Goal: Navigation & Orientation: Find specific page/section

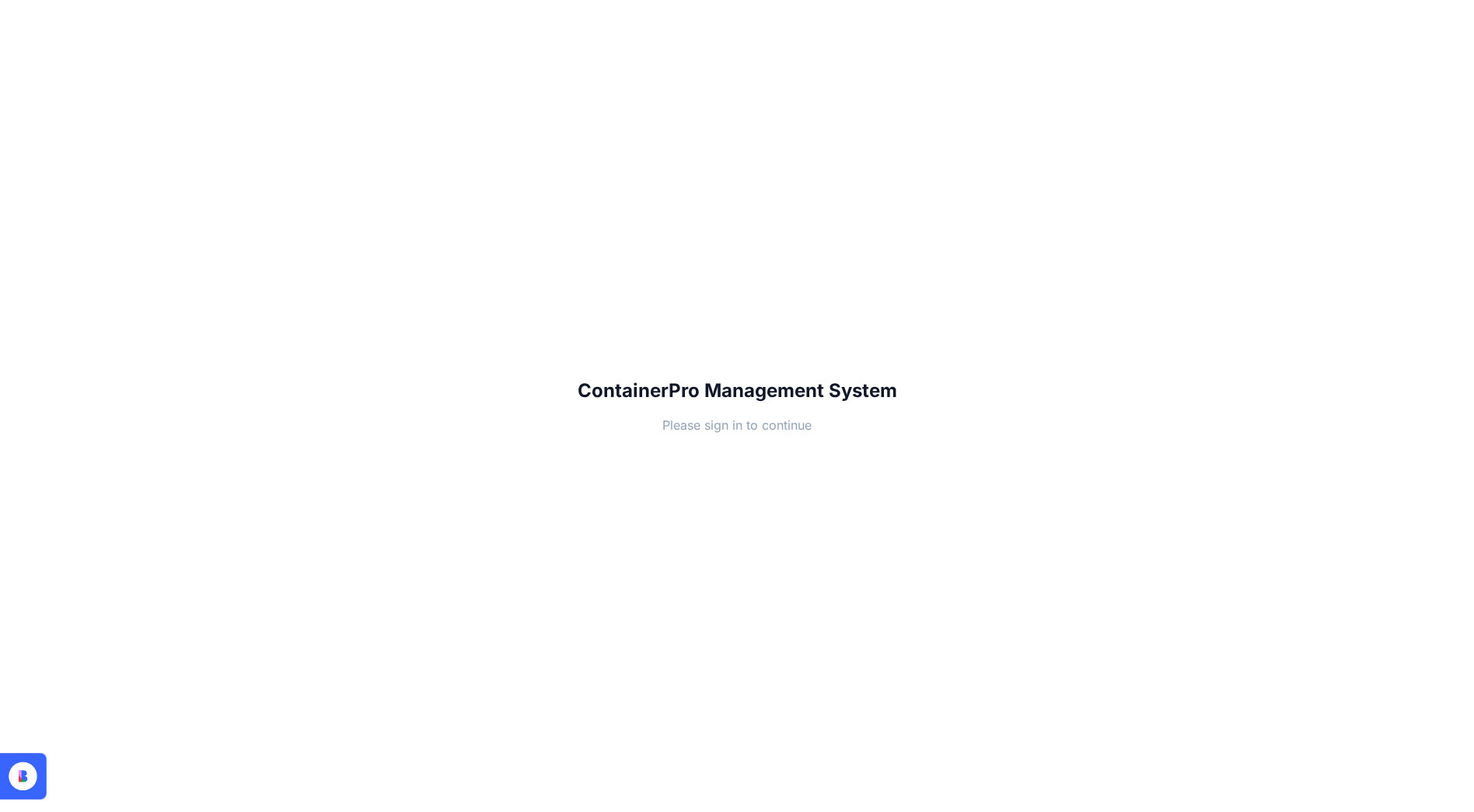
drag, startPoint x: 813, startPoint y: 341, endPoint x: 817, endPoint y: 405, distance: 64.1
click at [813, 342] on div "ContainerPro Management System Please sign in to continue" at bounding box center [737, 406] width 1474 height 812
drag, startPoint x: 932, startPoint y: 397, endPoint x: 523, endPoint y: 400, distance: 409.0
click at [523, 400] on div "ContainerPro Management System Please sign in to continue" at bounding box center [737, 406] width 1474 height 812
click at [722, 443] on div "ContainerPro Management System Please sign in to continue" at bounding box center [737, 406] width 1474 height 812
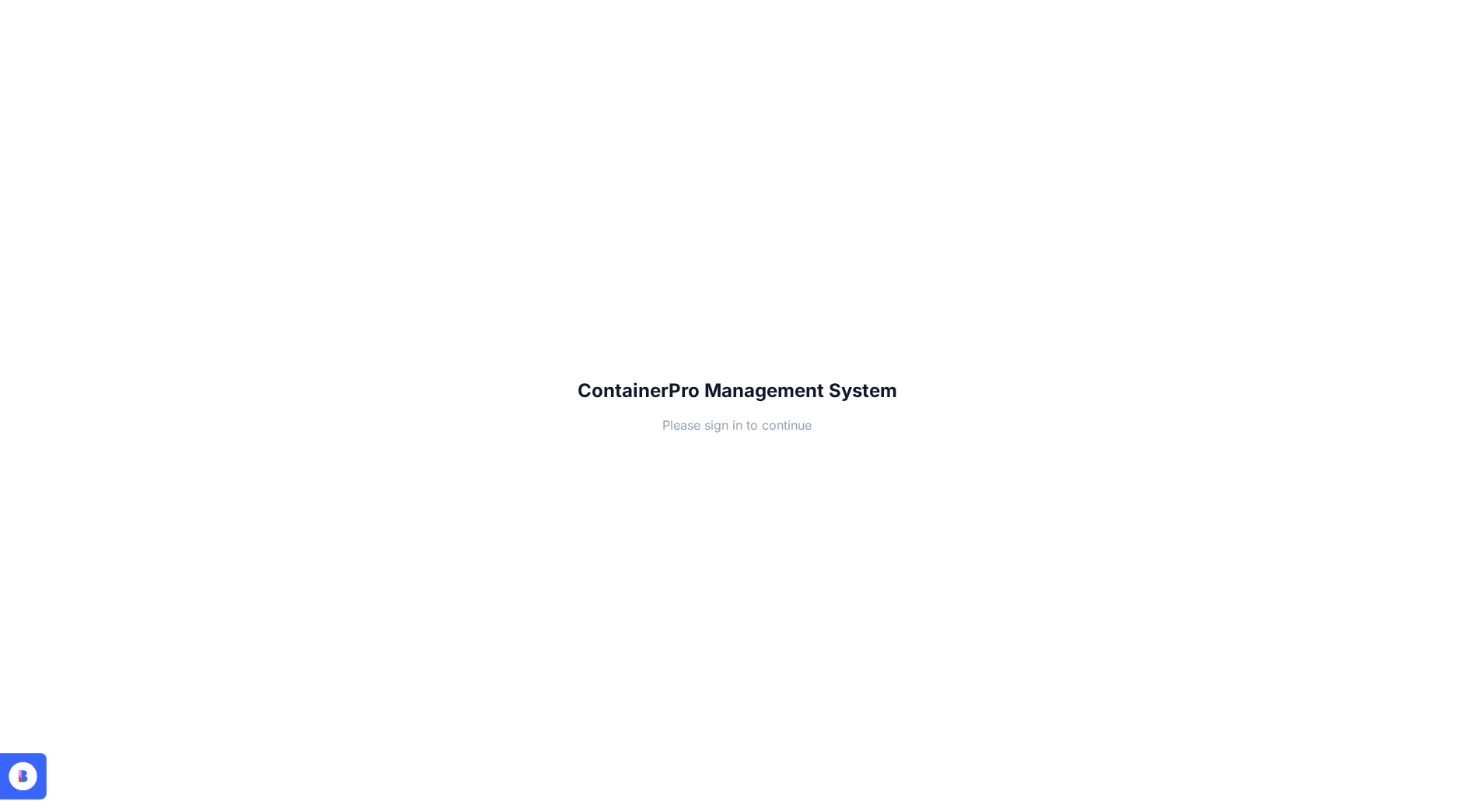
click at [702, 426] on p "Please sign in to continue" at bounding box center [737, 425] width 319 height 19
drag, startPoint x: 668, startPoint y: 428, endPoint x: 889, endPoint y: 422, distance: 221.1
click at [889, 422] on p "Please sign in to continue" at bounding box center [737, 425] width 319 height 19
